Goal: Task Accomplishment & Management: Manage account settings

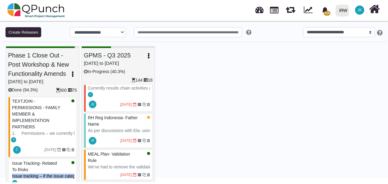
scroll to position [92, 0]
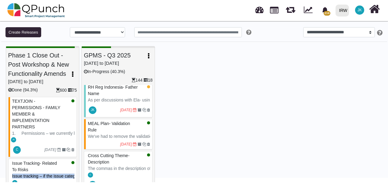
click at [129, 125] on span "MEAL Plan- validation rule" at bounding box center [109, 126] width 42 height 11
select select "**********"
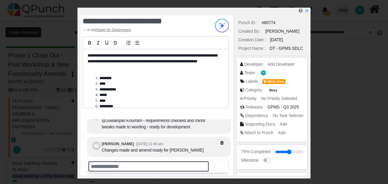
click at [173, 167] on input "text" at bounding box center [149, 166] width 120 height 10
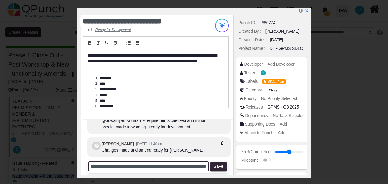
scroll to position [0, 87]
type input "**********"
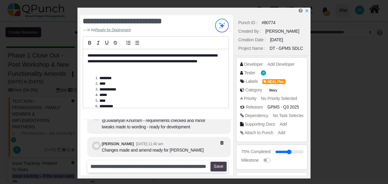
click at [220, 166] on button "Save" at bounding box center [219, 167] width 16 height 10
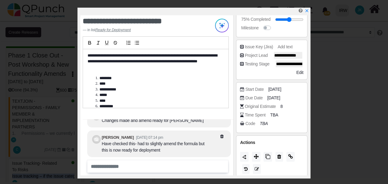
scroll to position [135, 0]
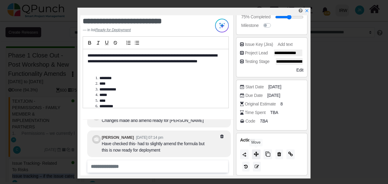
click at [257, 151] on icon at bounding box center [256, 153] width 5 height 5
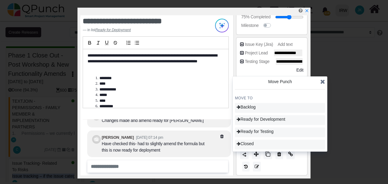
click at [323, 82] on icon at bounding box center [323, 81] width 5 height 6
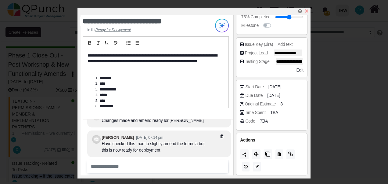
click at [307, 12] on icon "x" at bounding box center [306, 11] width 5 height 5
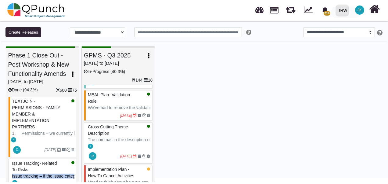
scroll to position [122, 0]
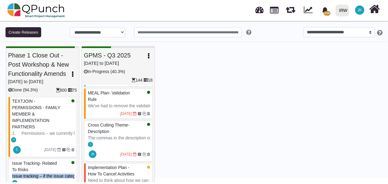
click at [124, 136] on p "The commas in the description of some of the Cross cutting themes was causing i…" at bounding box center [126, 157] width 76 height 45
select select "**********"
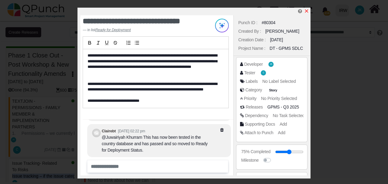
click at [307, 10] on icon "x" at bounding box center [306, 11] width 5 height 5
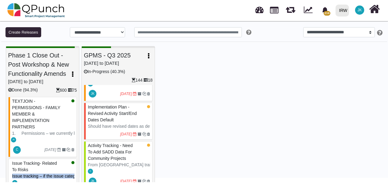
scroll to position [275, 0]
click at [104, 114] on span "Implementation plan - revised activity start/end dates default" at bounding box center [112, 113] width 49 height 18
select select "**********"
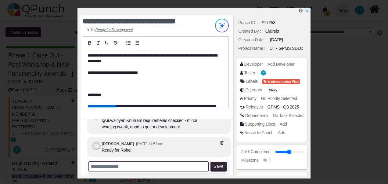
click at [176, 167] on input "text" at bounding box center [149, 166] width 120 height 10
type input "*"
type input "**********"
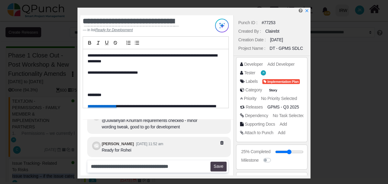
click at [221, 164] on button "Save" at bounding box center [219, 167] width 16 height 10
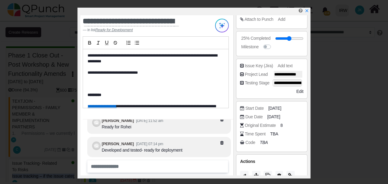
scroll to position [122, 0]
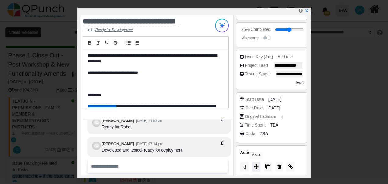
click at [254, 164] on icon at bounding box center [256, 166] width 5 height 5
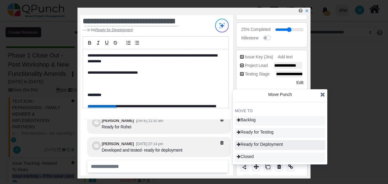
click at [264, 141] on div "Ready for Deployment" at bounding box center [280, 145] width 90 height 10
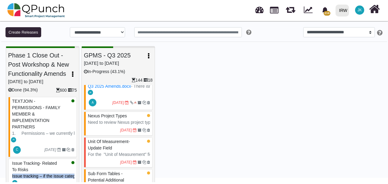
scroll to position [397, 0]
click at [123, 118] on p "Need to review Nexus project types - humanitarian/emergency should be together …" at bounding box center [126, 131] width 76 height 26
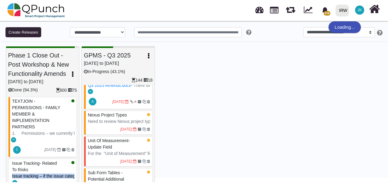
select select "**********"
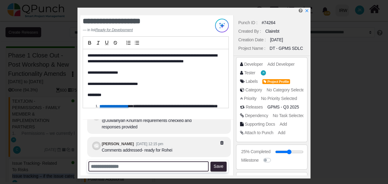
click at [152, 165] on input "text" at bounding box center [149, 166] width 120 height 10
type input "**********"
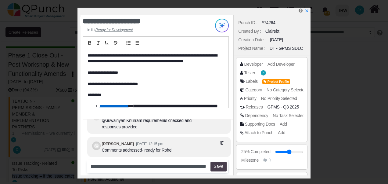
scroll to position [0, 0]
click at [217, 164] on button "Save" at bounding box center [219, 167] width 16 height 10
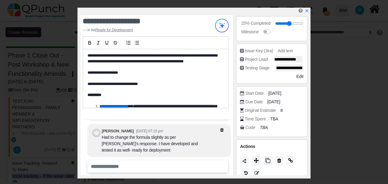
scroll to position [135, 0]
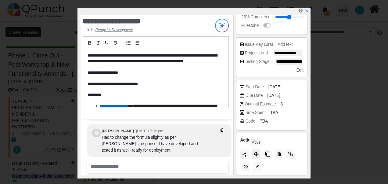
click at [256, 155] on span at bounding box center [256, 154] width 5 height 5
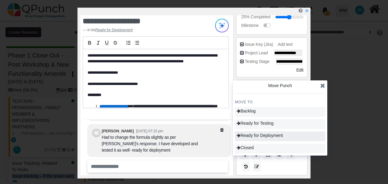
click at [262, 138] on span "Ready for Deployment" at bounding box center [260, 135] width 46 height 5
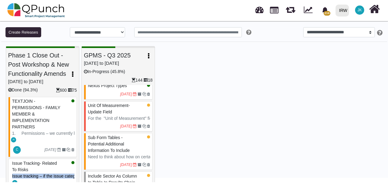
scroll to position [428, 0]
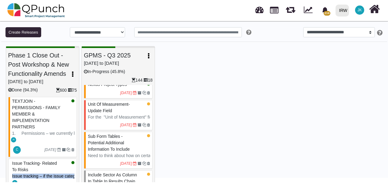
click at [121, 110] on div "Unit of Measurement- update field" at bounding box center [113, 107] width 50 height 13
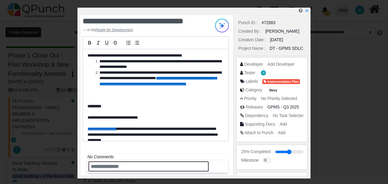
click at [145, 167] on input "text" at bounding box center [149, 166] width 120 height 10
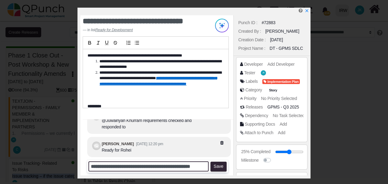
scroll to position [0, 12]
type input "**********"
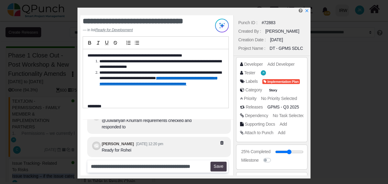
click at [219, 169] on button "Save" at bounding box center [219, 167] width 16 height 10
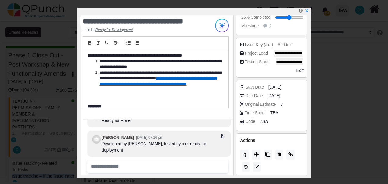
scroll to position [135, 0]
click at [255, 151] on icon at bounding box center [256, 153] width 5 height 5
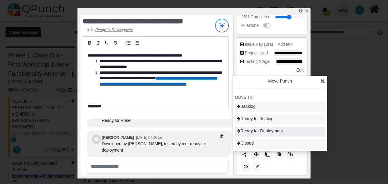
click at [262, 130] on span "Ready for Deployment" at bounding box center [260, 130] width 46 height 5
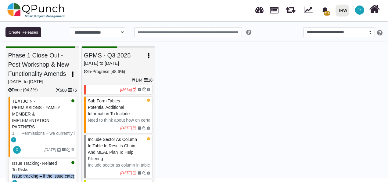
scroll to position [458, 0]
click at [118, 105] on span "Sub form tables - potential additional information to include" at bounding box center [109, 106] width 42 height 18
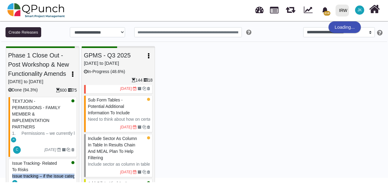
select select "**********"
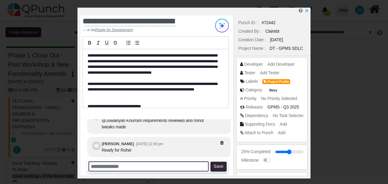
click at [160, 165] on input "text" at bounding box center [149, 166] width 120 height 10
type input "**********"
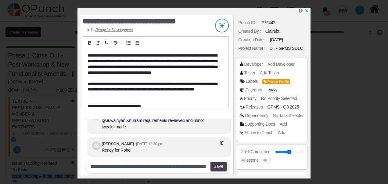
scroll to position [0, 0]
click at [213, 167] on button "Save" at bounding box center [219, 167] width 16 height 10
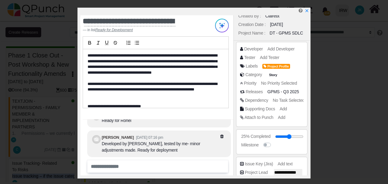
scroll to position [135, 0]
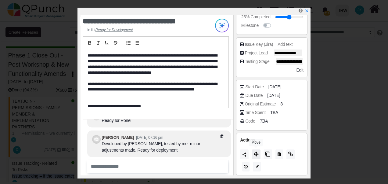
click at [255, 153] on icon at bounding box center [256, 153] width 5 height 5
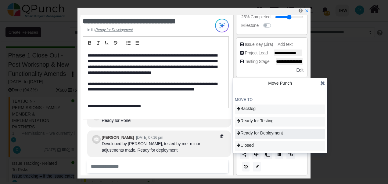
click at [258, 134] on span "Ready for Deployment" at bounding box center [260, 132] width 46 height 5
